Goal: Transaction & Acquisition: Purchase product/service

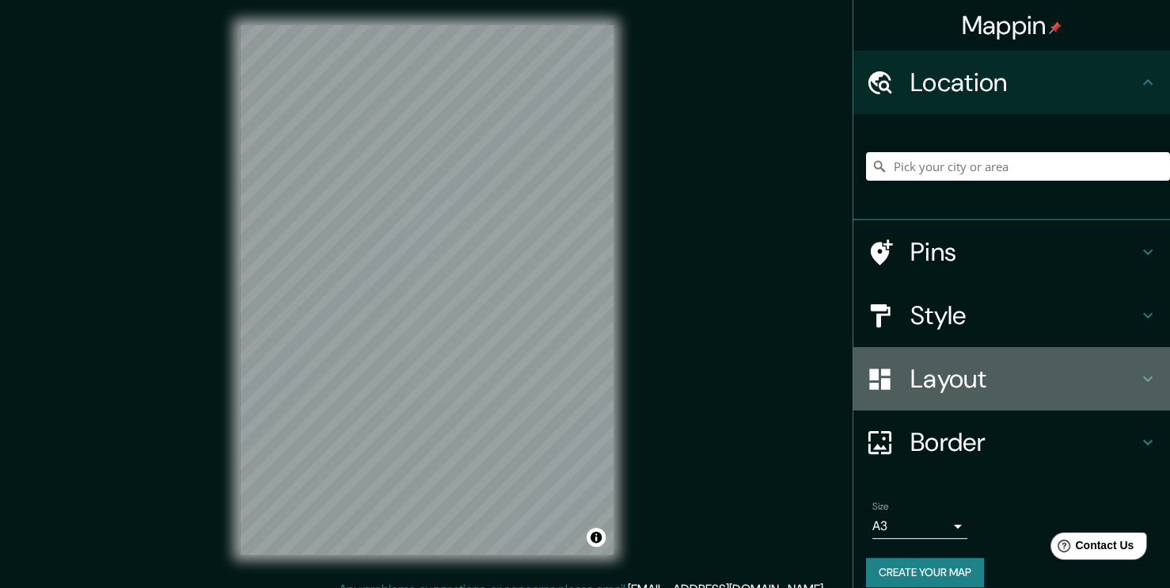
click at [1008, 375] on h4 "Layout" at bounding box center [1025, 379] width 228 height 32
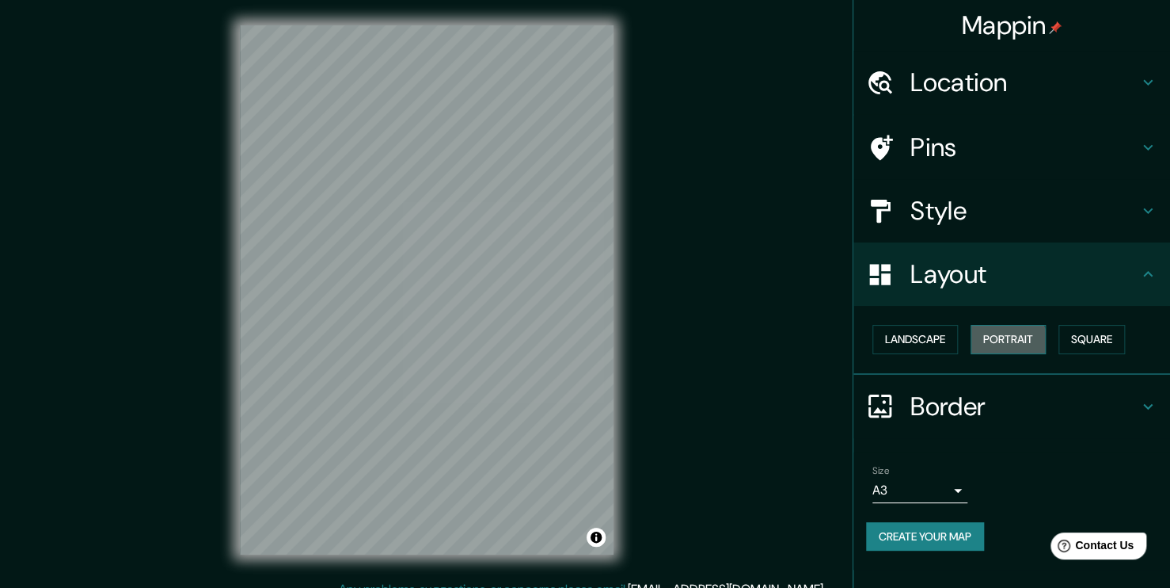
click at [992, 345] on button "Portrait" at bounding box center [1008, 339] width 75 height 29
click at [903, 333] on button "Landscape" at bounding box center [916, 339] width 86 height 29
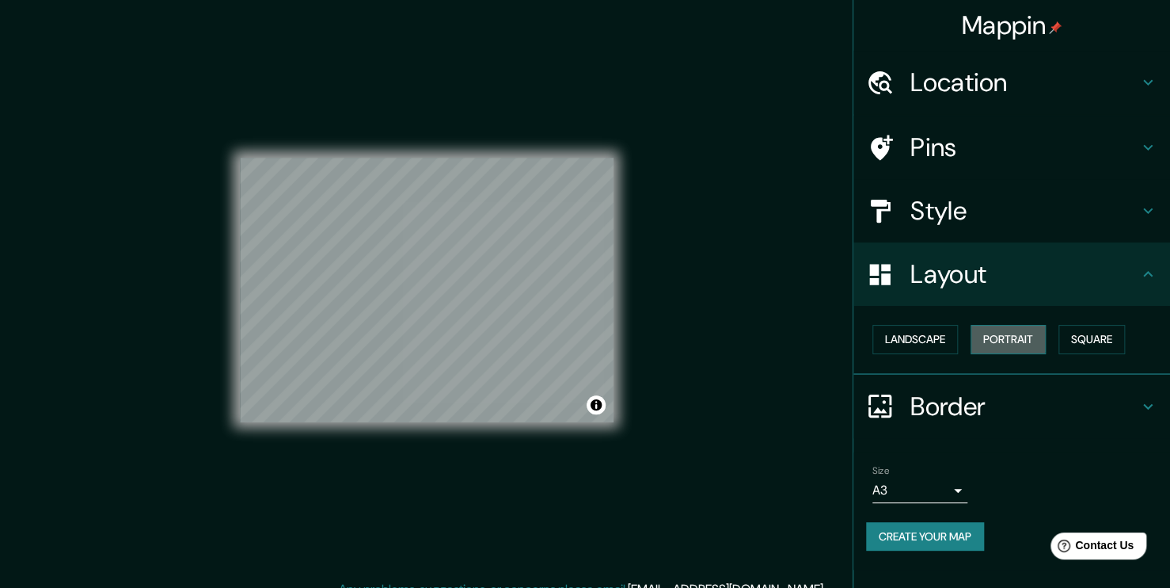
click at [998, 334] on button "Portrait" at bounding box center [1008, 339] width 75 height 29
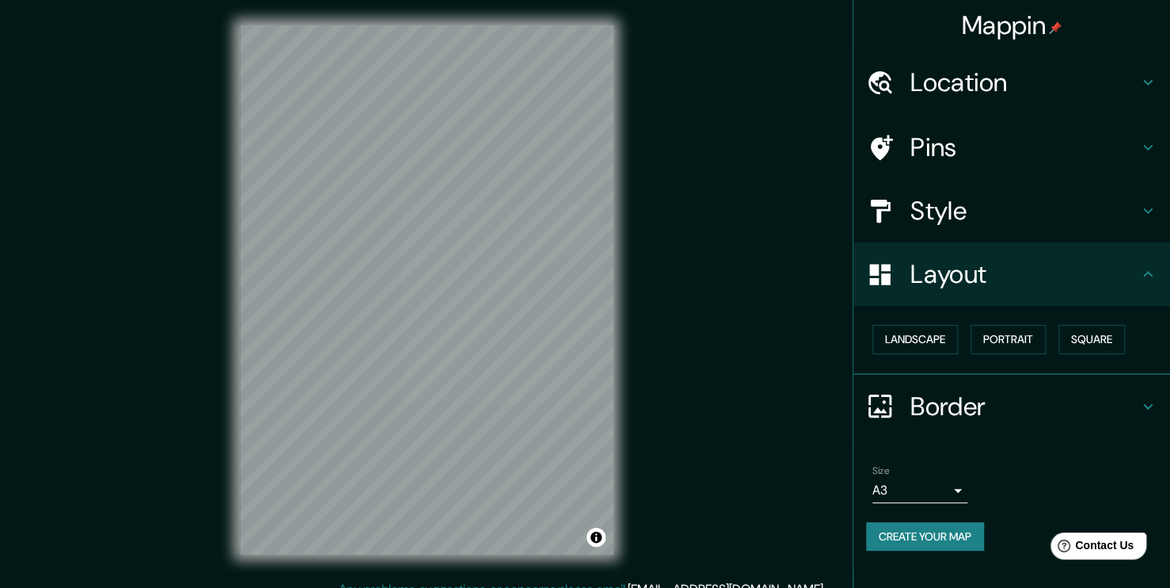
click at [1045, 81] on h4 "Location" at bounding box center [1025, 83] width 228 height 32
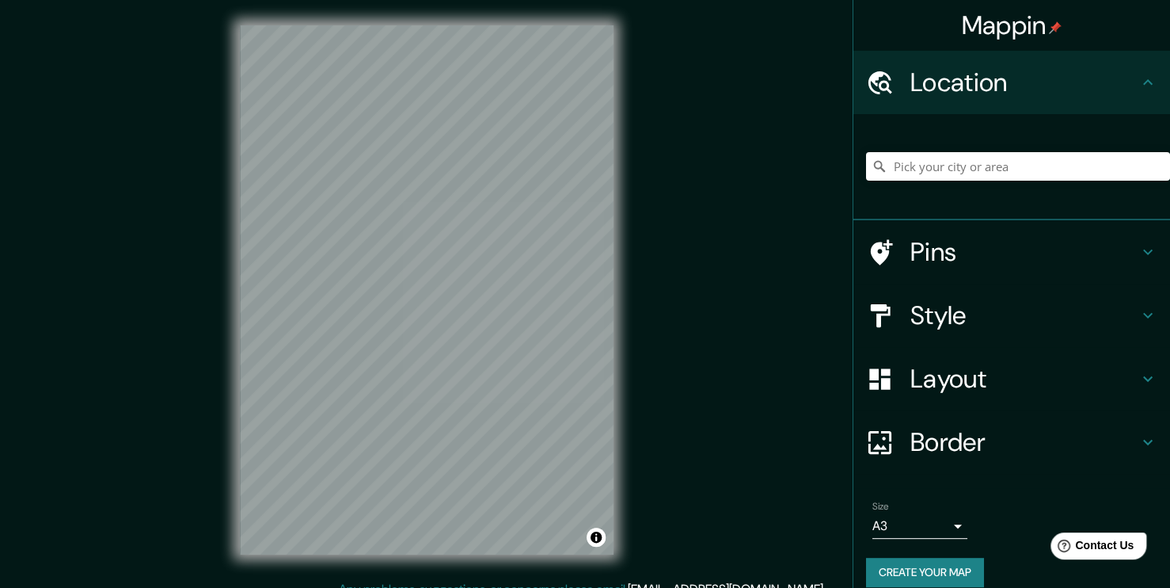
click at [1045, 81] on h4 "Location" at bounding box center [1025, 83] width 228 height 32
click at [1001, 240] on h4 "Pins" at bounding box center [1025, 252] width 228 height 32
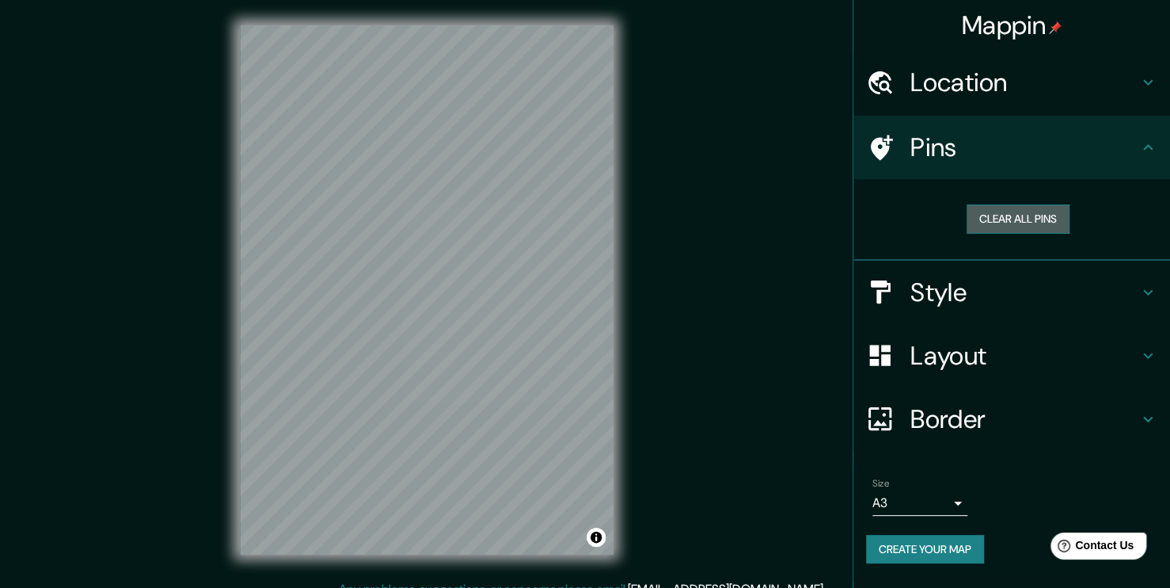
click at [1039, 222] on button "Clear all pins" at bounding box center [1018, 218] width 103 height 29
click at [1019, 218] on button "Clear all pins" at bounding box center [1018, 218] width 103 height 29
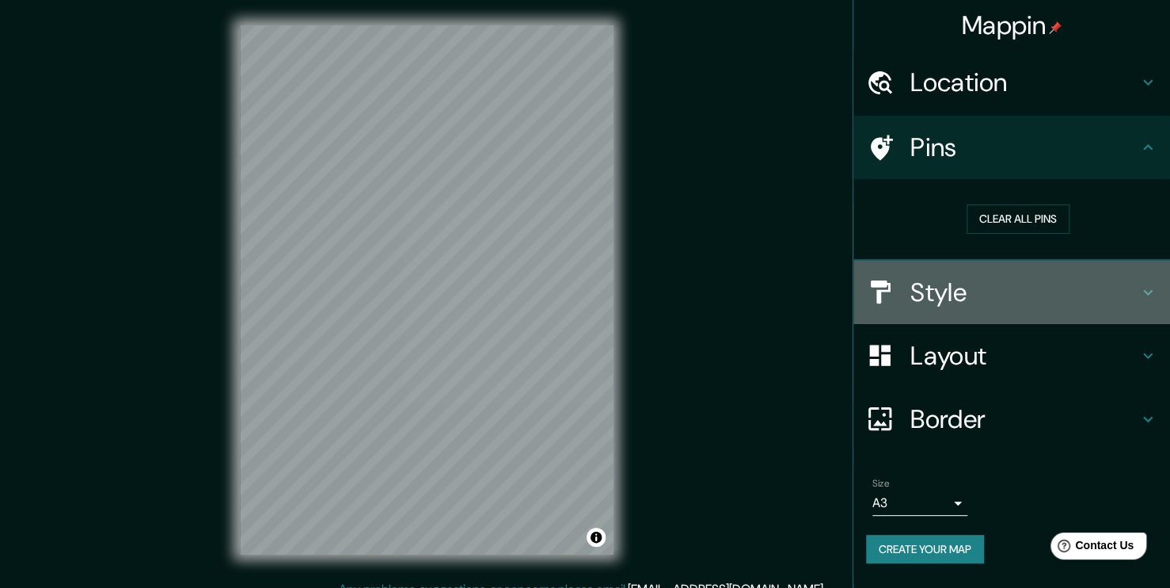
click at [966, 287] on h4 "Style" at bounding box center [1025, 292] width 228 height 32
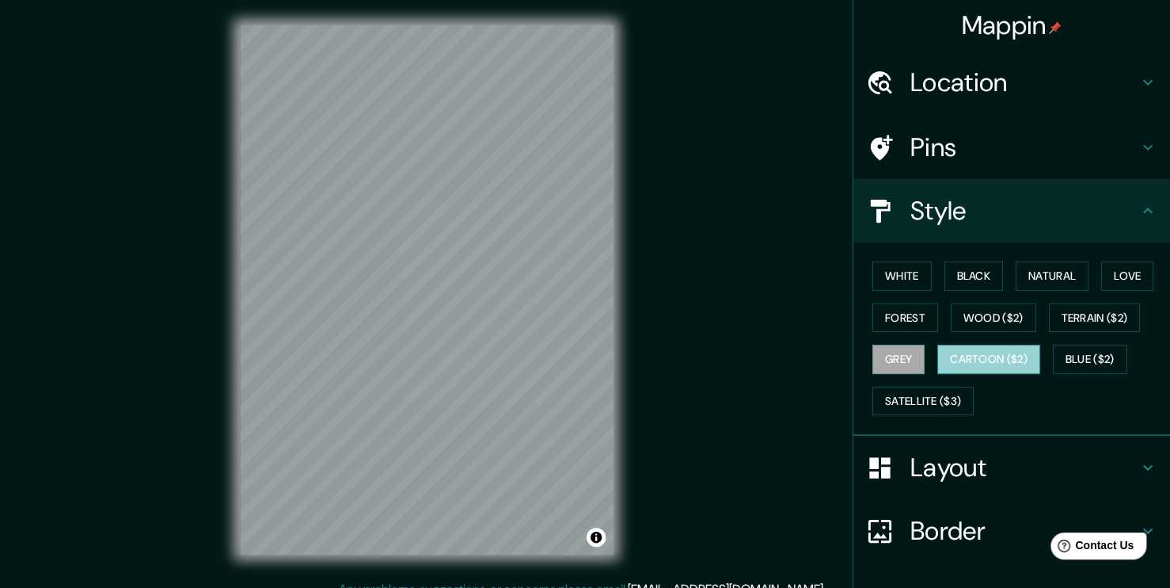
click at [986, 368] on button "Cartoon ($2)" at bounding box center [989, 358] width 103 height 29
click at [881, 353] on button "Grey" at bounding box center [899, 358] width 52 height 29
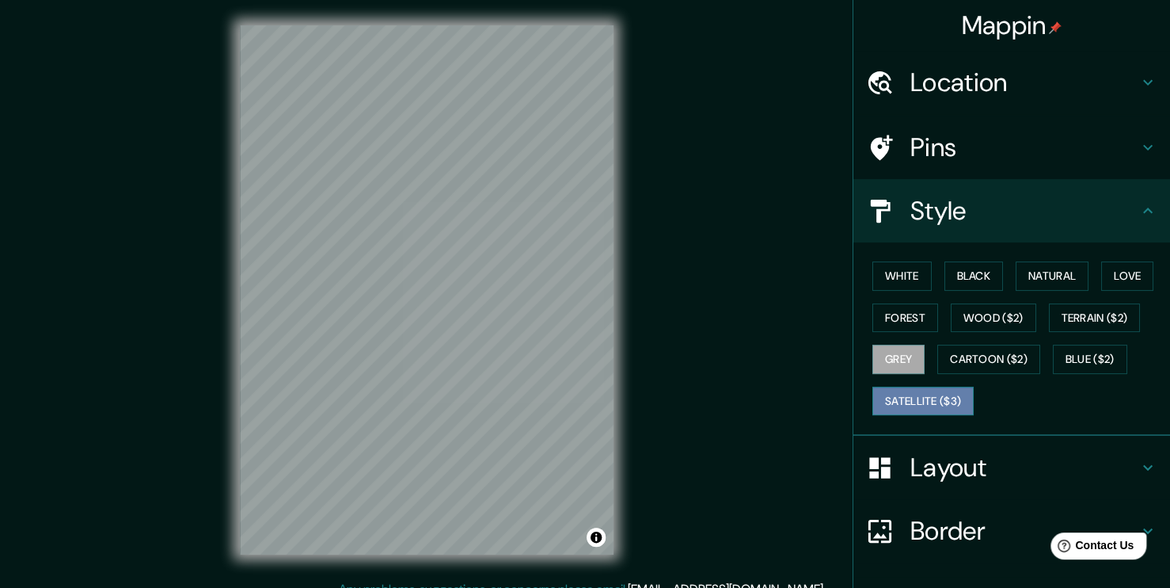
click at [893, 388] on button "Satellite ($3)" at bounding box center [923, 400] width 101 height 29
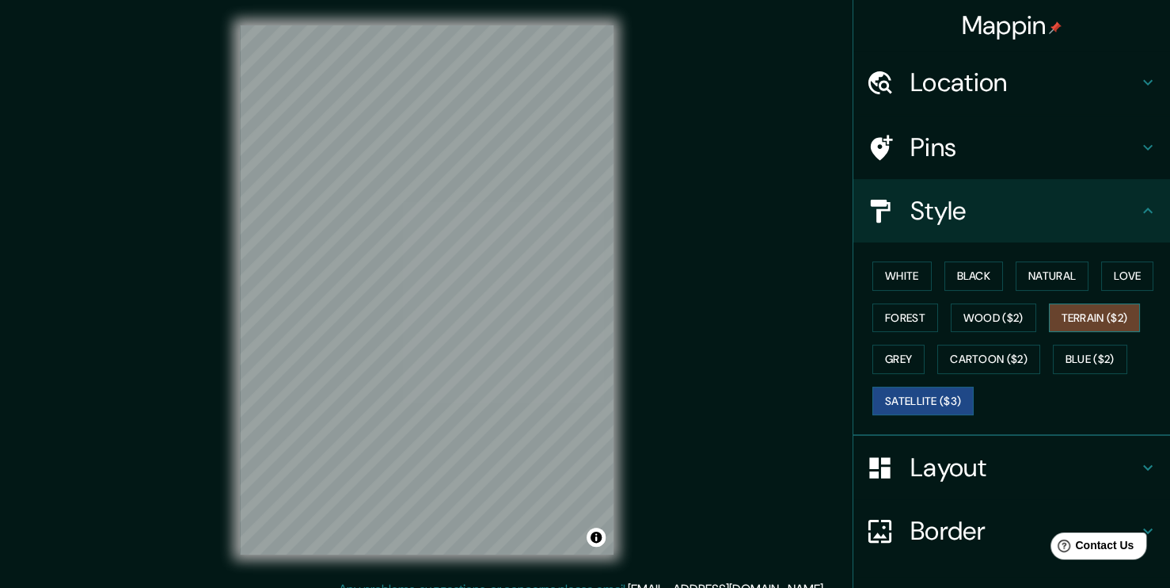
click at [1098, 303] on button "Terrain ($2)" at bounding box center [1095, 317] width 92 height 29
click at [1102, 280] on button "Love" at bounding box center [1128, 275] width 52 height 29
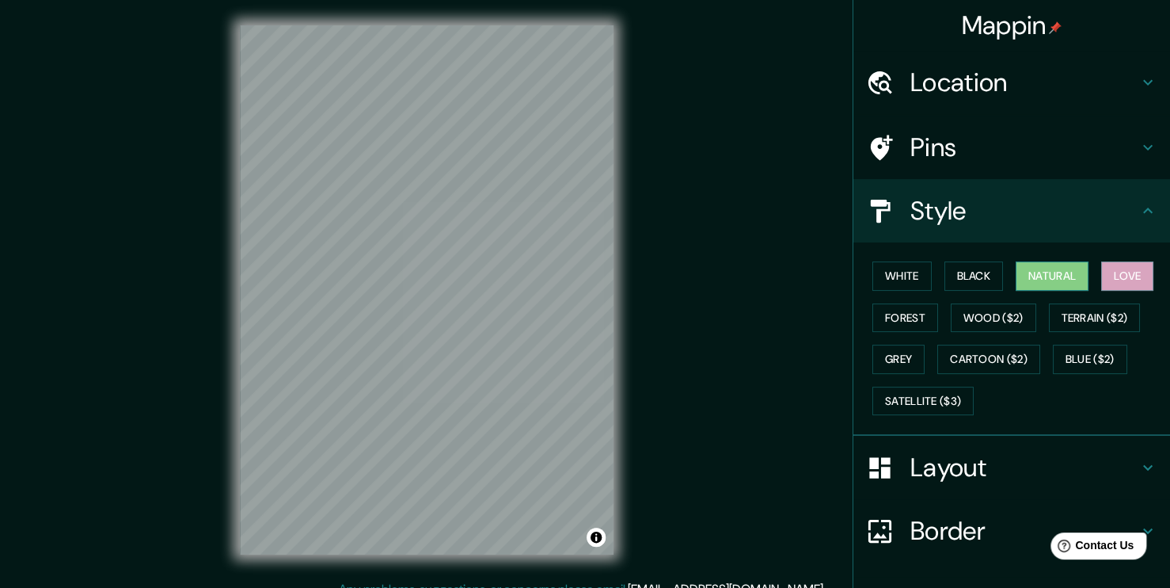
click at [1058, 280] on button "Natural" at bounding box center [1052, 275] width 73 height 29
click at [912, 282] on button "White" at bounding box center [902, 275] width 59 height 29
click at [945, 266] on button "Black" at bounding box center [974, 275] width 59 height 29
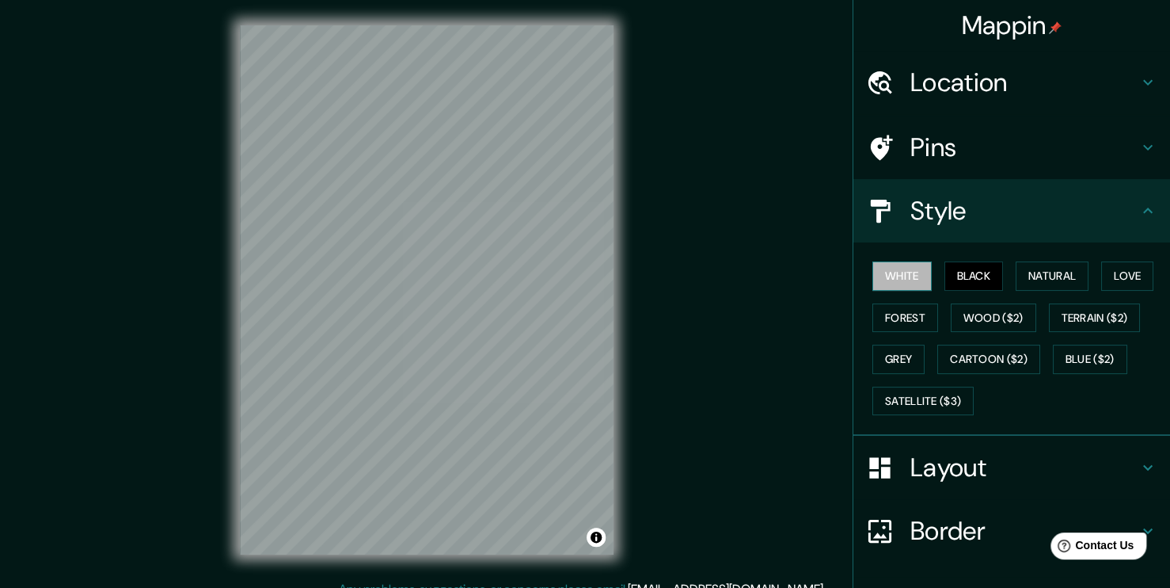
click at [896, 276] on button "White" at bounding box center [902, 275] width 59 height 29
click at [884, 325] on button "Forest" at bounding box center [906, 317] width 66 height 29
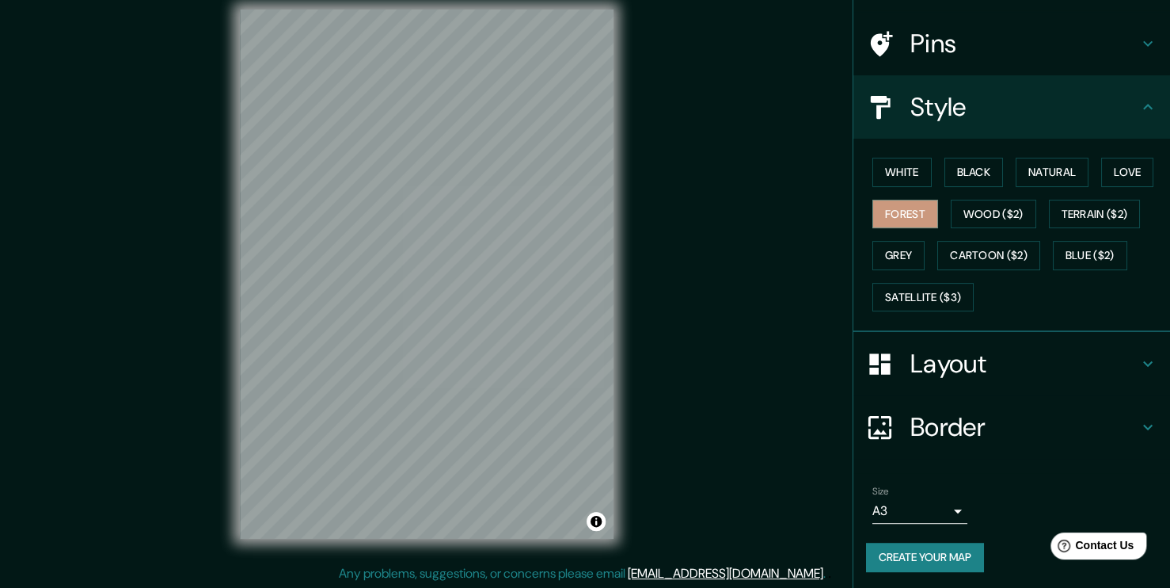
scroll to position [17, 0]
click at [656, 239] on div "Mappin Location Pins Style White Black Natural Love Forest Wood ($2) Terrain ($…" at bounding box center [585, 285] width 1170 height 605
